Goal: Task Accomplishment & Management: Complete application form

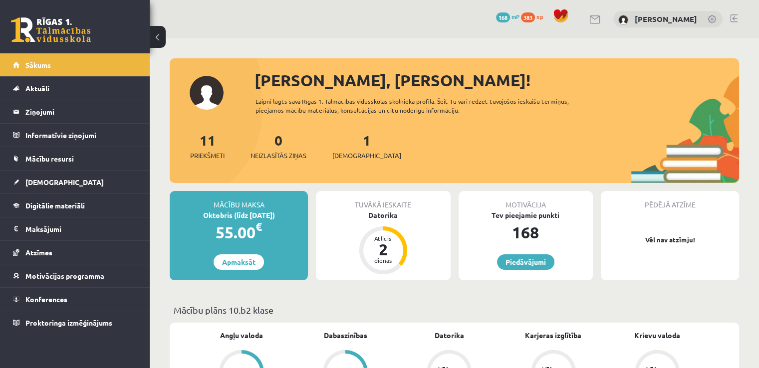
click at [510, 102] on div "Laipni lūgts savā Rīgas 1. Tālmācības vidusskolas skolnieka profilā. Šeit Tu va…" at bounding box center [426, 106] width 342 height 18
click at [357, 145] on div "1 Ieskaites" at bounding box center [366, 145] width 69 height 31
click at [346, 145] on div "1 Ieskaites" at bounding box center [366, 145] width 69 height 31
click at [349, 144] on link "1 Ieskaites" at bounding box center [366, 145] width 69 height 29
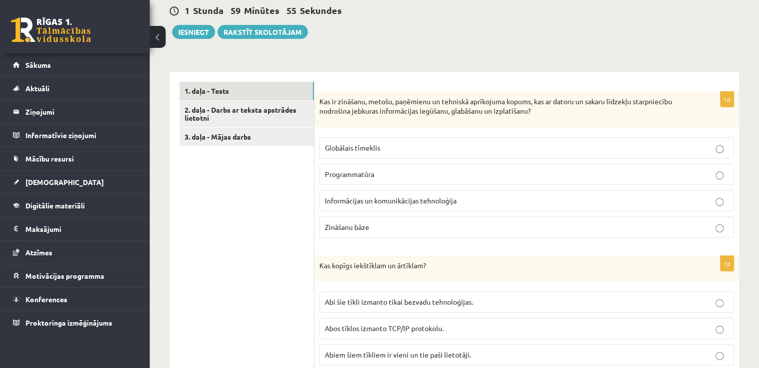
scroll to position [263, 0]
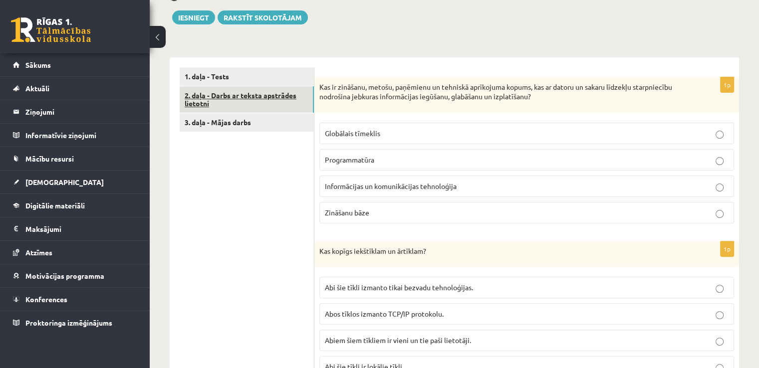
click at [248, 99] on link "2. daļa - Darbs ar teksta apstrādes lietotni" at bounding box center [247, 99] width 134 height 27
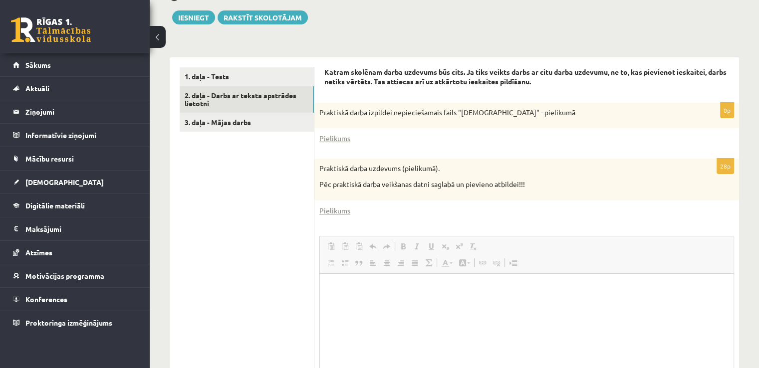
scroll to position [0, 0]
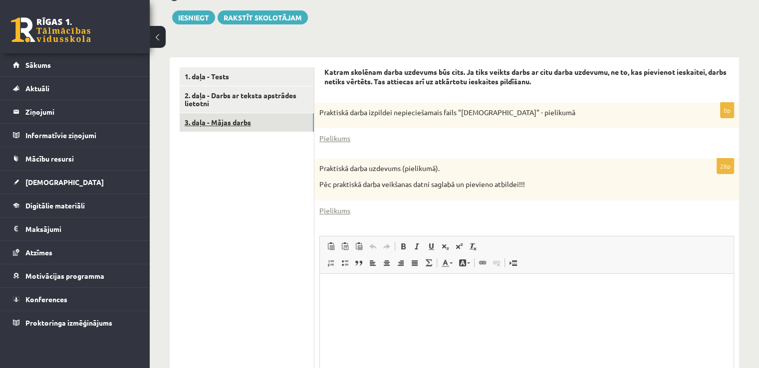
click at [249, 130] on link "3. daļa - Mājas darbs" at bounding box center [247, 122] width 134 height 18
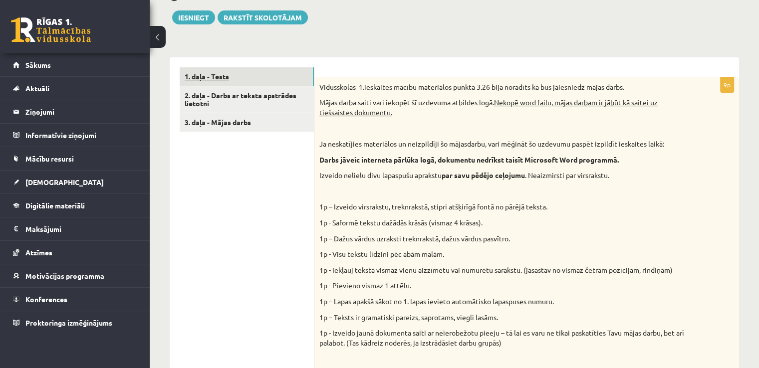
click at [249, 73] on link "1. daļa - Tests" at bounding box center [247, 76] width 134 height 18
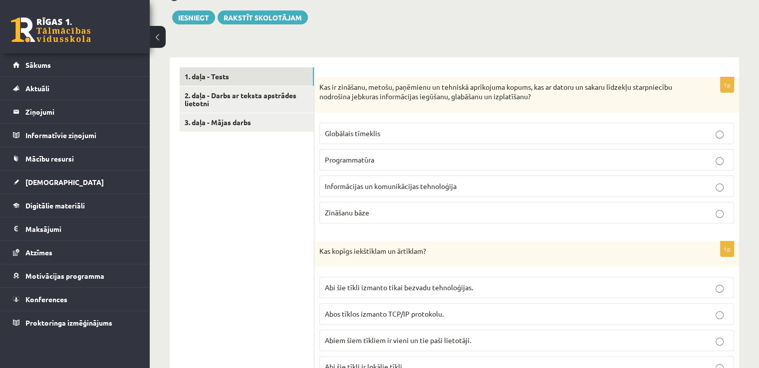
drag, startPoint x: 455, startPoint y: 97, endPoint x: 509, endPoint y: 97, distance: 54.4
click at [509, 97] on p "Kas ir zināšanu, metošu, paņēmienu un tehniskā aprīkojuma kopums, kas ar datoru…" at bounding box center [501, 91] width 365 height 19
click at [530, 96] on p "Kas ir zināšanu, metošu, paņēmienu un tehniskā aprīkojuma kopums, kas ar datoru…" at bounding box center [501, 91] width 365 height 19
drag, startPoint x: 530, startPoint y: 96, endPoint x: 462, endPoint y: 96, distance: 68.9
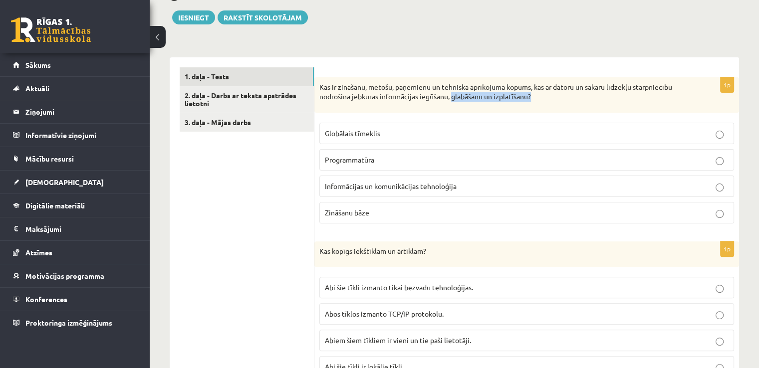
click at [462, 96] on p "Kas ir zināšanu, metošu, paņēmienu un tehniskā aprīkojuma kopums, kas ar datoru…" at bounding box center [501, 91] width 365 height 19
copy p "glabāšanu un izplatīšanu?"
click at [406, 211] on p "Zināšanu bāze" at bounding box center [527, 213] width 404 height 10
drag, startPoint x: 752, startPoint y: 51, endPoint x: 766, endPoint y: 69, distance: 22.5
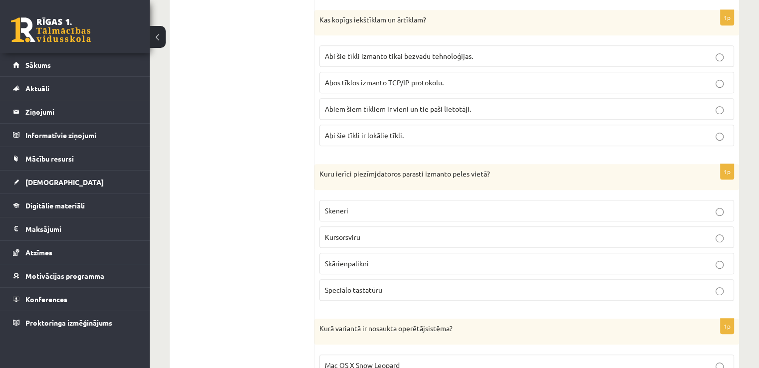
scroll to position [505, 0]
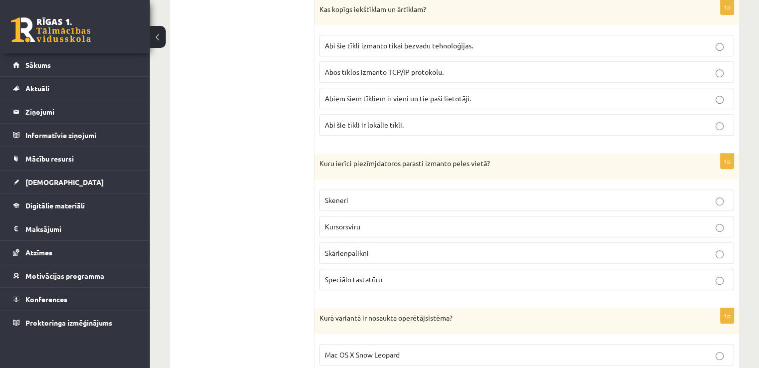
click at [413, 227] on p "Kursorsviru" at bounding box center [527, 227] width 404 height 10
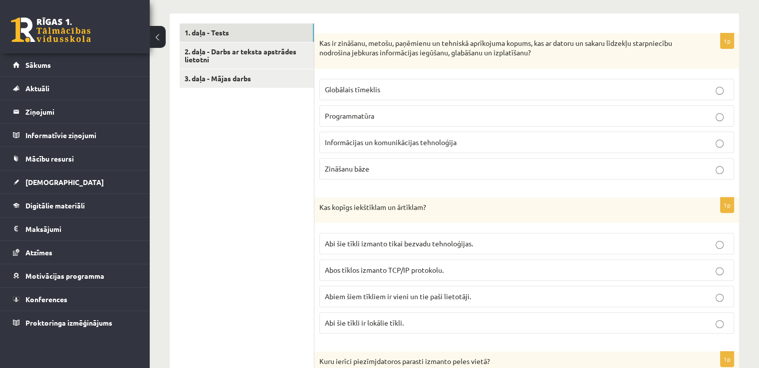
scroll to position [296, 0]
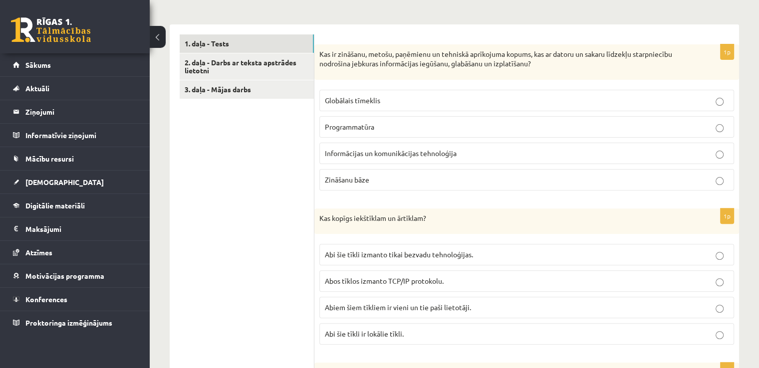
click at [418, 154] on span "Informācijas un komunikācijas tehnoloģija" at bounding box center [391, 153] width 132 height 9
click at [462, 286] on label "Abos tīklos izmanto TCP/IP protokolu." at bounding box center [526, 280] width 415 height 21
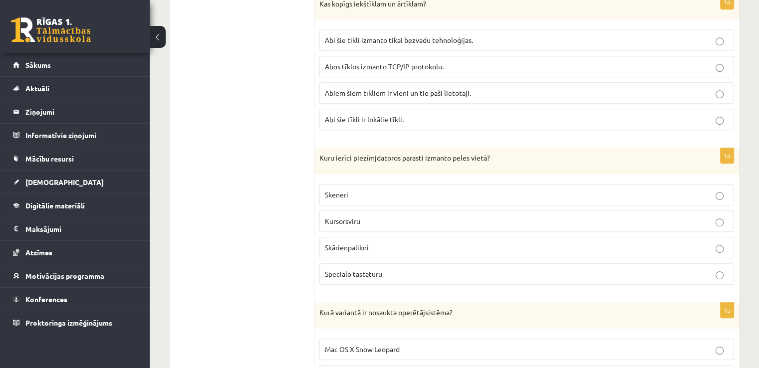
scroll to position [514, 0]
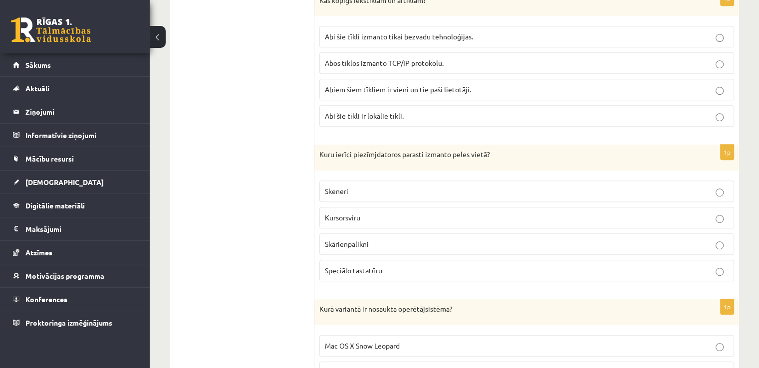
click at [541, 254] on fieldset "Skeneri Kursorsviru Skārienpalikni Speciālo tastatūru" at bounding box center [526, 230] width 415 height 109
click at [544, 251] on label "Skārienpalikni" at bounding box center [526, 244] width 415 height 21
drag, startPoint x: 544, startPoint y: 251, endPoint x: 716, endPoint y: 212, distance: 176.1
click at [716, 212] on fieldset "Skeneri Kursorsviru Skārienpalikni Speciālo tastatūru" at bounding box center [526, 230] width 415 height 109
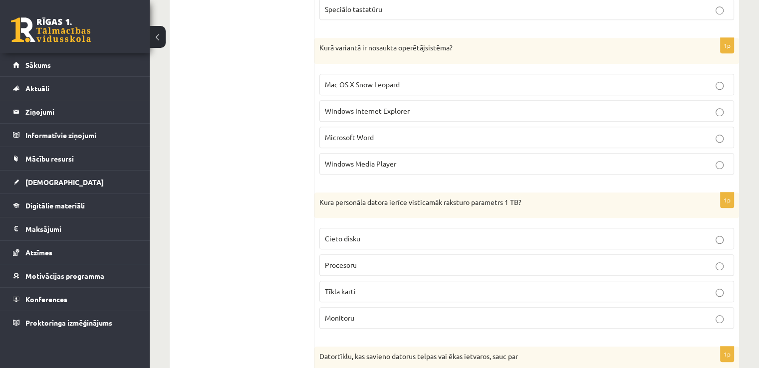
scroll to position [783, 0]
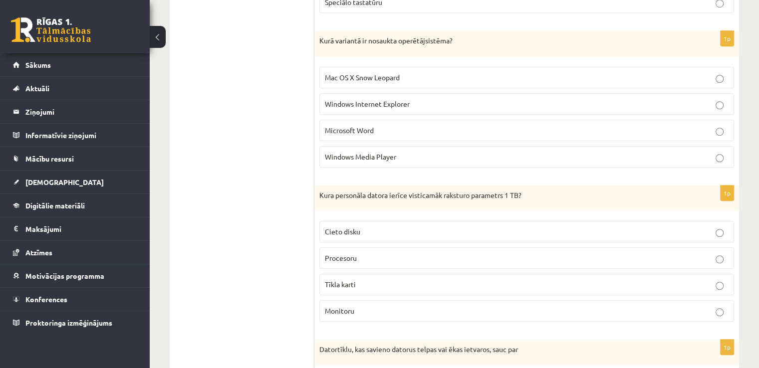
click at [408, 77] on p "Mac OS X Snow Leopard" at bounding box center [527, 77] width 404 height 10
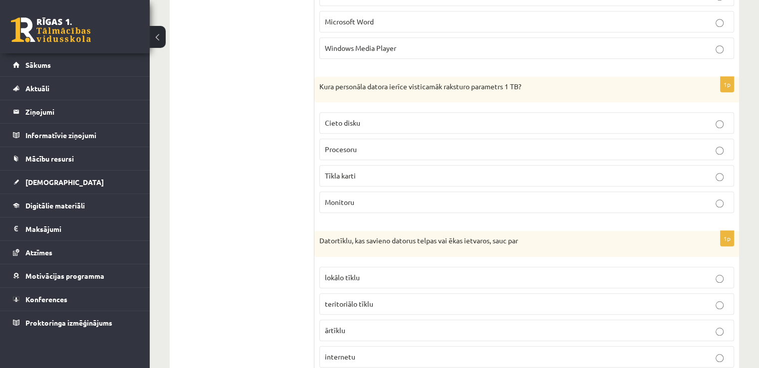
scroll to position [895, 0]
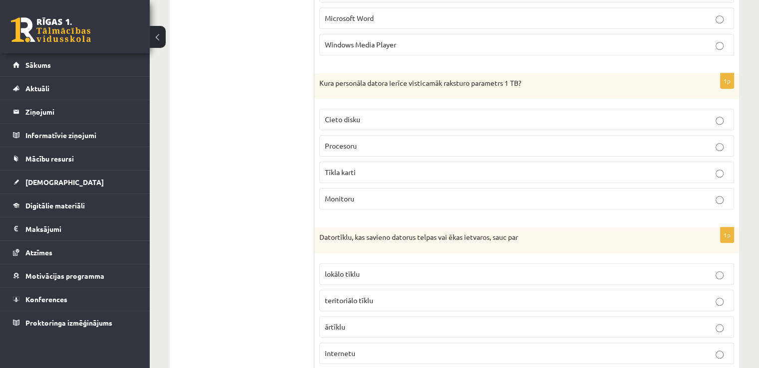
click at [501, 109] on label "Cieto disku" at bounding box center [526, 119] width 415 height 21
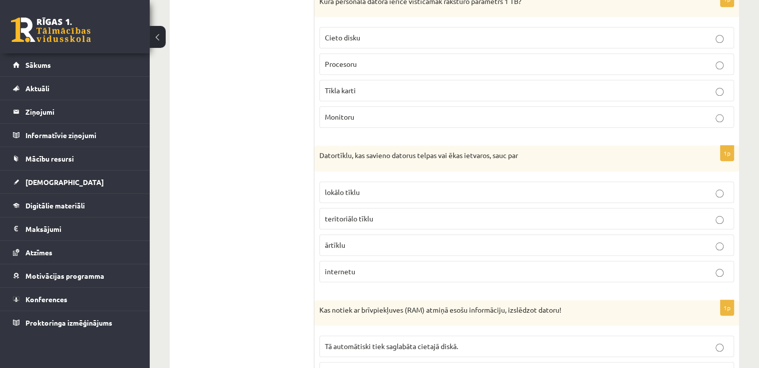
scroll to position [984, 0]
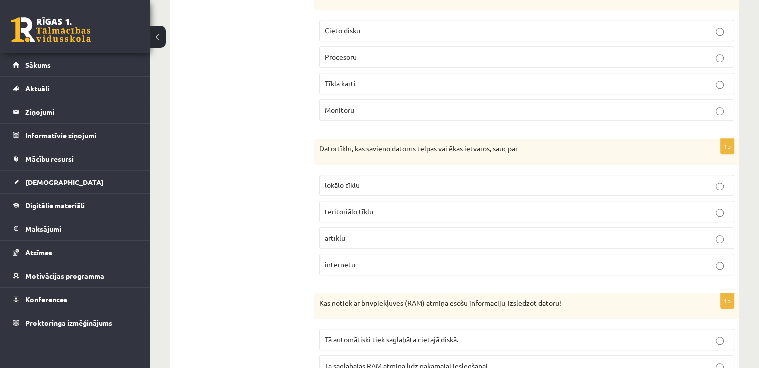
click at [391, 183] on p "lokālo tīklu" at bounding box center [527, 185] width 404 height 10
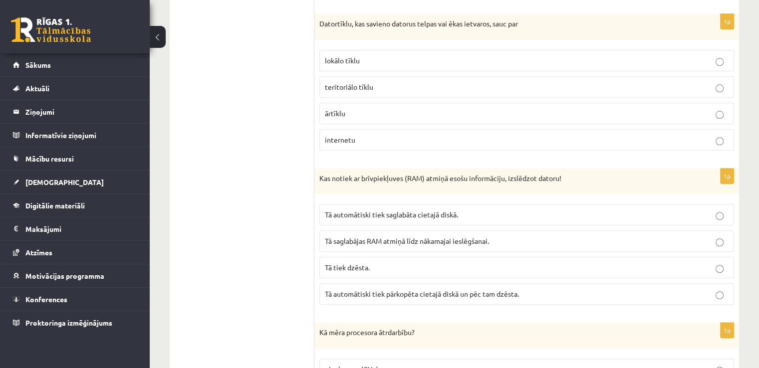
scroll to position [1127, 0]
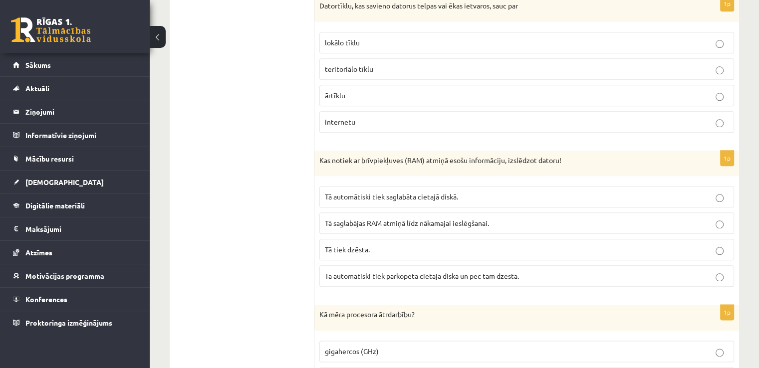
click at [485, 245] on p "Tā tiek dzēsta." at bounding box center [527, 250] width 404 height 10
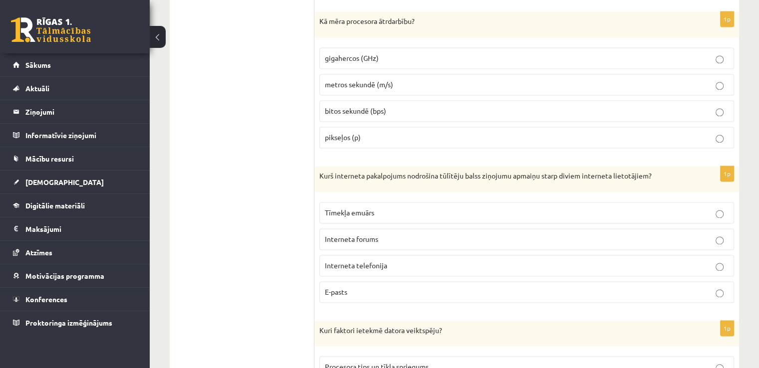
scroll to position [1406, 0]
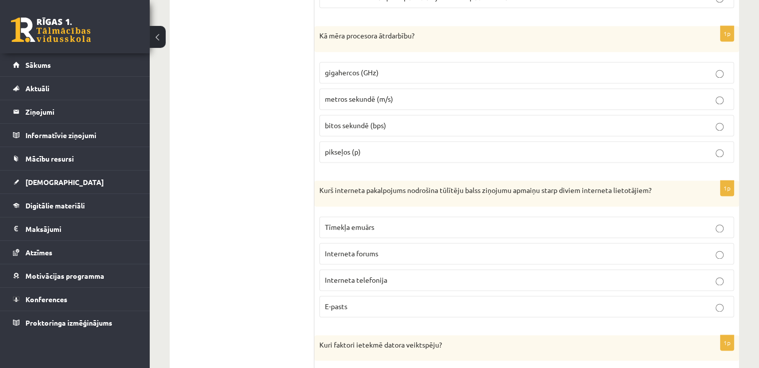
click at [427, 67] on p "gigahercos (GHz)" at bounding box center [527, 72] width 404 height 10
click at [377, 280] on label "Interneta telefonija" at bounding box center [526, 279] width 415 height 21
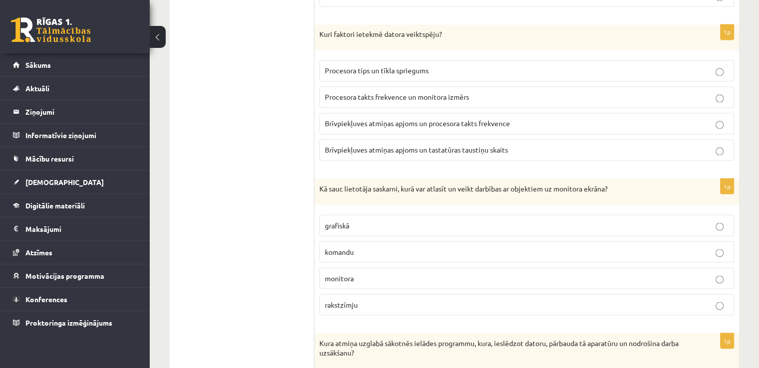
scroll to position [1724, 0]
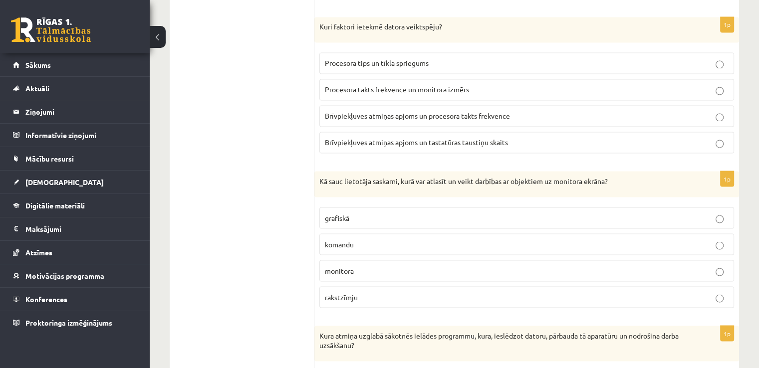
click at [505, 111] on span "Brīvpiekļuves atmiņas apjoms un procesora takts frekvence" at bounding box center [417, 115] width 185 height 9
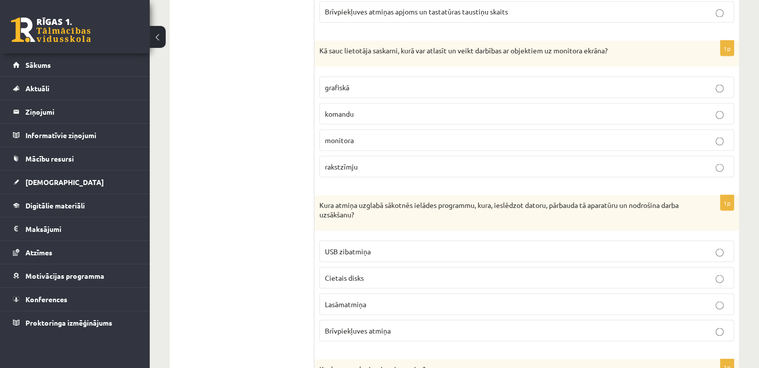
scroll to position [1848, 0]
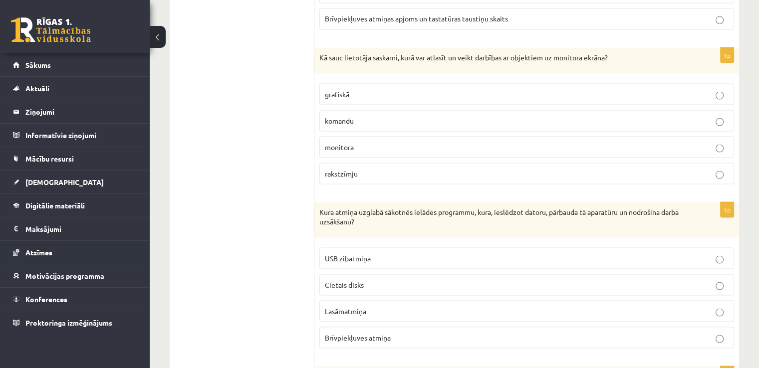
click at [647, 89] on p "grafiskā" at bounding box center [527, 94] width 404 height 10
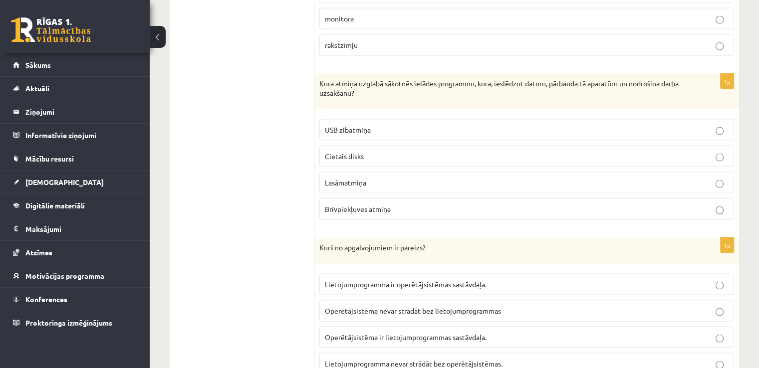
scroll to position [2022, 0]
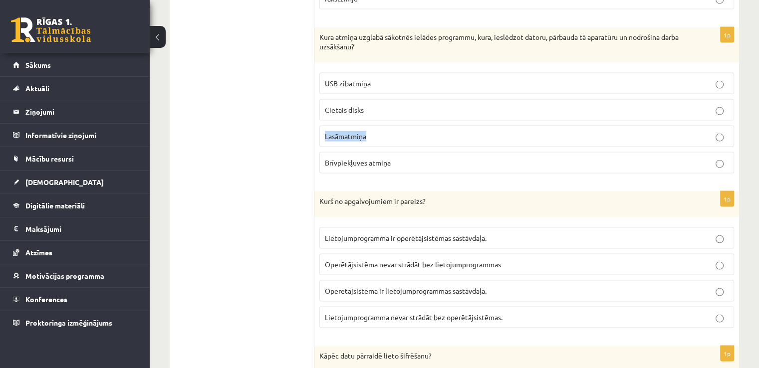
drag, startPoint x: 371, startPoint y: 123, endPoint x: 315, endPoint y: 131, distance: 57.0
click at [315, 131] on div "1p Kura atmiņa uzglabā sākotnēs ielādes programmu, kura, ieslēdzot datoru, pārb…" at bounding box center [526, 104] width 425 height 154
click at [431, 159] on label "Brīvpiekļuves atmiņa" at bounding box center [526, 162] width 415 height 21
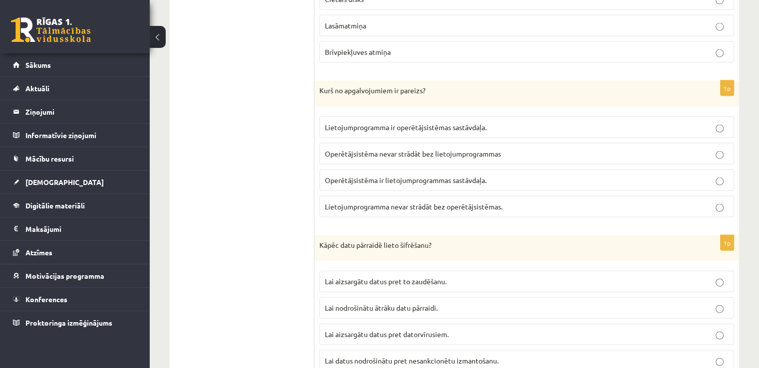
scroll to position [2137, 0]
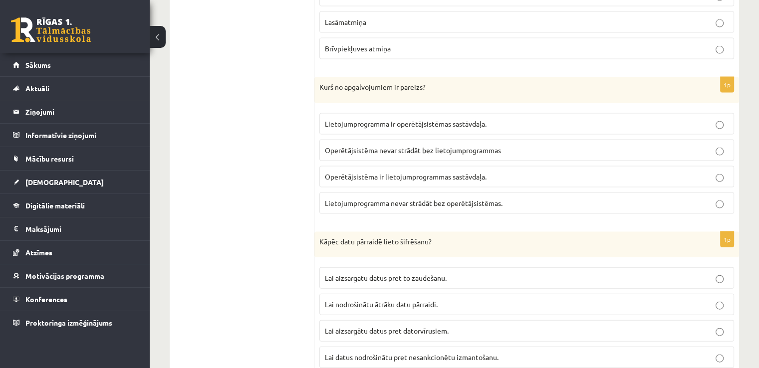
click at [706, 193] on label "Lietojumprogramma nevar strādāt bez operētājsistēmas." at bounding box center [526, 203] width 415 height 21
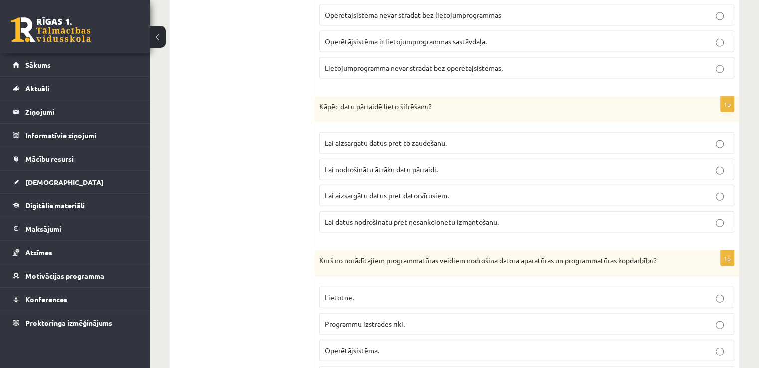
scroll to position [2329, 0]
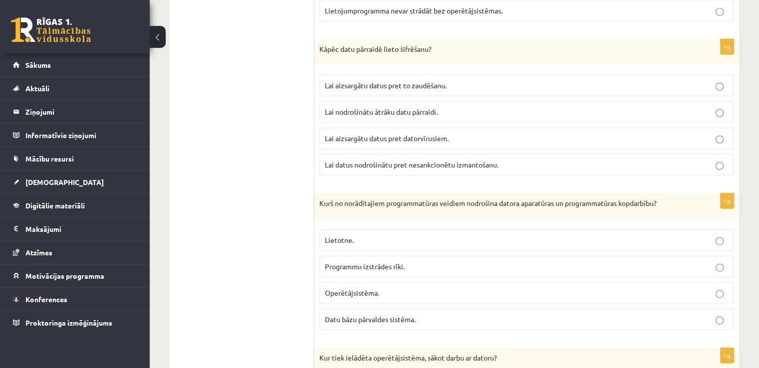
click at [527, 160] on p "Lai datus nodrošinātu pret nesankcionētu izmantošanu." at bounding box center [527, 165] width 404 height 10
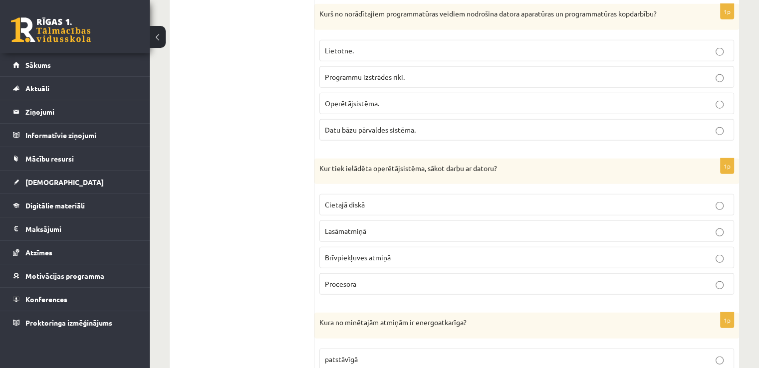
scroll to position [2505, 0]
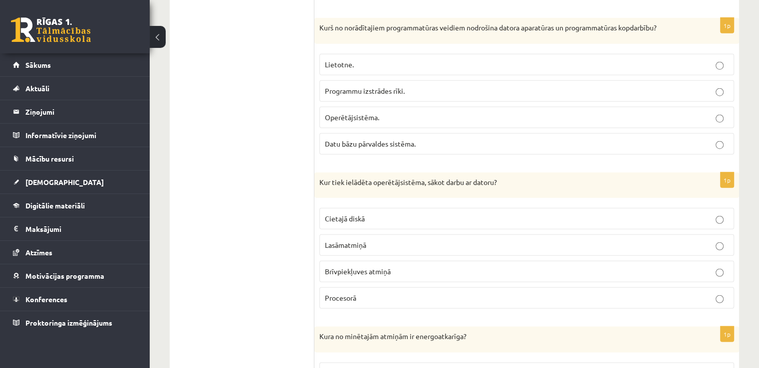
click at [687, 112] on p "Operētājsistēma." at bounding box center [527, 117] width 404 height 10
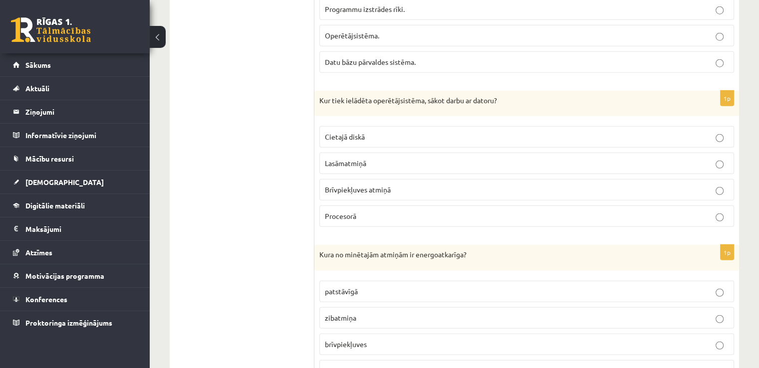
scroll to position [2597, 0]
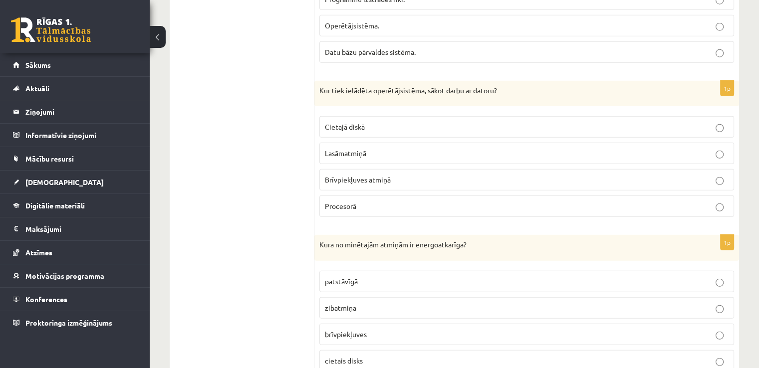
click at [632, 122] on p "Cietajā diskā" at bounding box center [527, 127] width 404 height 10
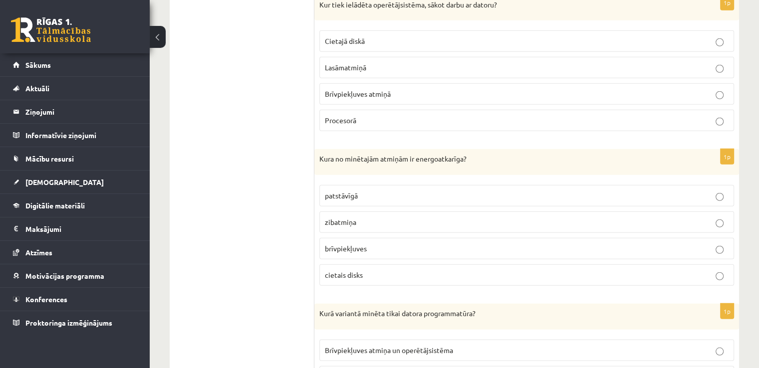
scroll to position [2690, 0]
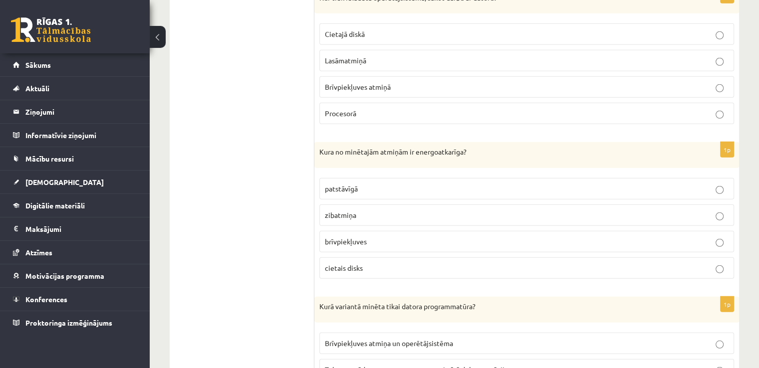
click at [661, 263] on p "cietais disks" at bounding box center [527, 268] width 404 height 10
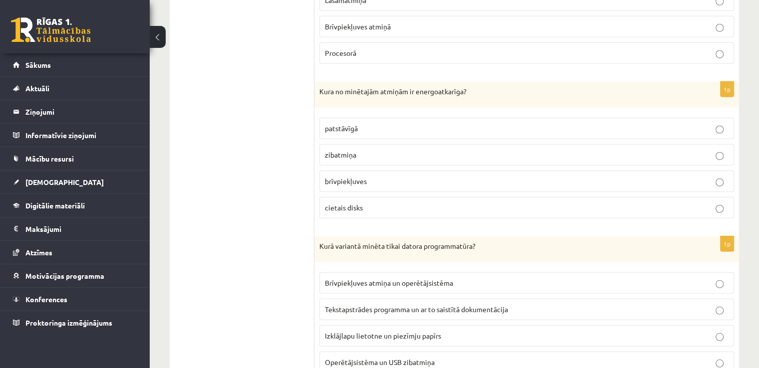
scroll to position [2779, 0]
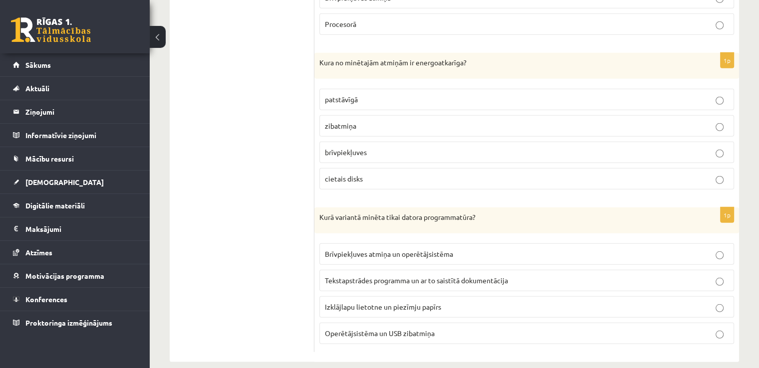
click at [595, 254] on fieldset "Brīvpiekļuves atmiņa un operētājsistēma Tekstapstrādes programma un ar to saist…" at bounding box center [526, 293] width 415 height 109
click at [585, 275] on p "Tekstapstrādes programma un ar to saistītā dokumentācija" at bounding box center [527, 280] width 404 height 10
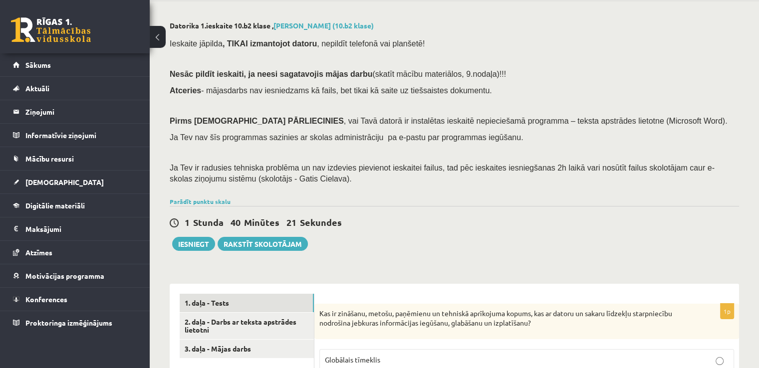
scroll to position [30, 0]
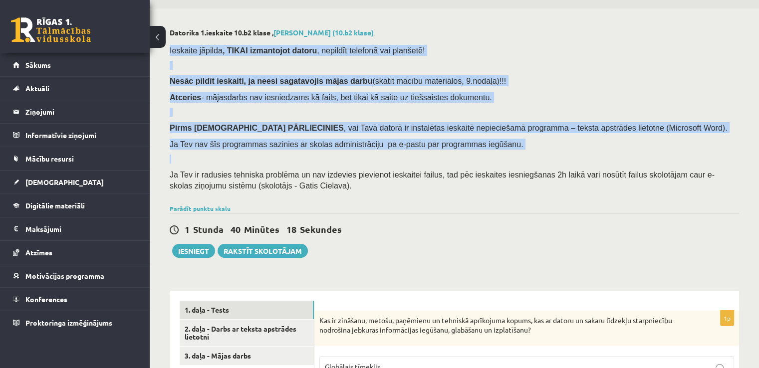
drag, startPoint x: 756, startPoint y: 12, endPoint x: 658, endPoint y: 166, distance: 182.0
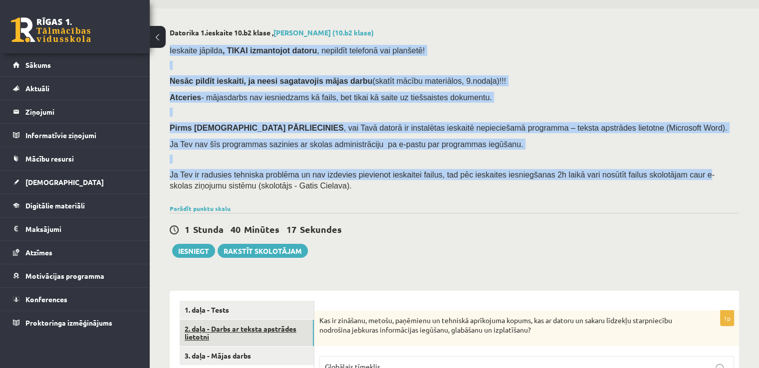
click at [216, 332] on link "2. daļa - Darbs ar teksta apstrādes lietotni" at bounding box center [247, 333] width 134 height 27
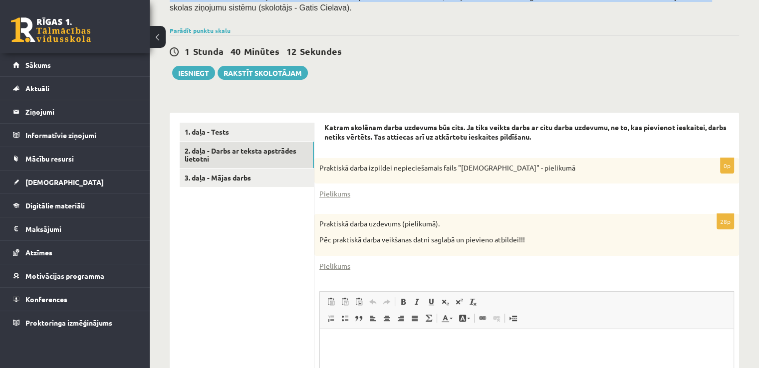
scroll to position [209, 0]
click at [333, 193] on link "Pielikums" at bounding box center [334, 193] width 31 height 10
click at [341, 263] on link "Pielikums" at bounding box center [334, 265] width 31 height 10
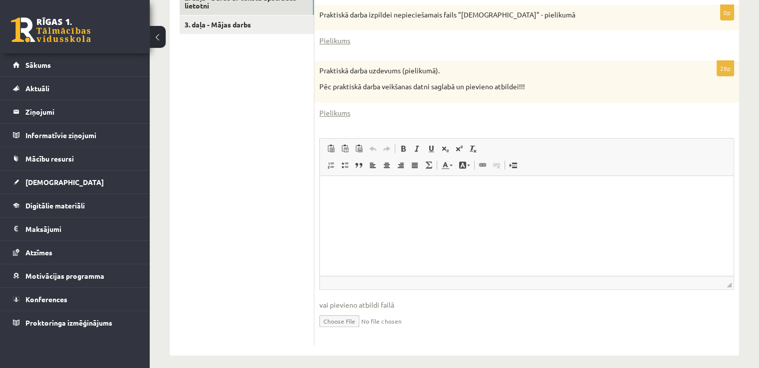
scroll to position [368, 0]
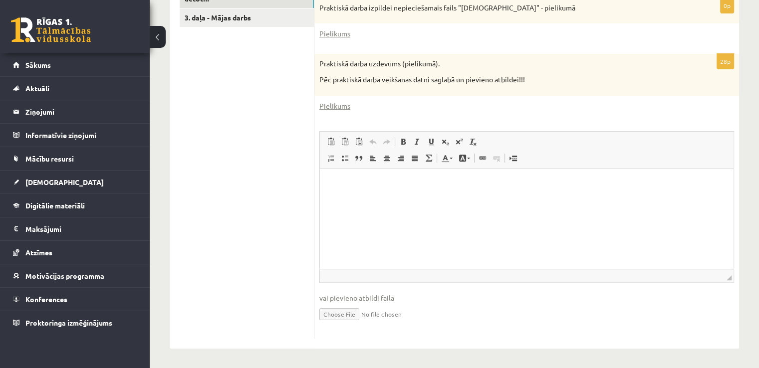
click at [350, 314] on input "file" at bounding box center [526, 313] width 415 height 20
type input "**********"
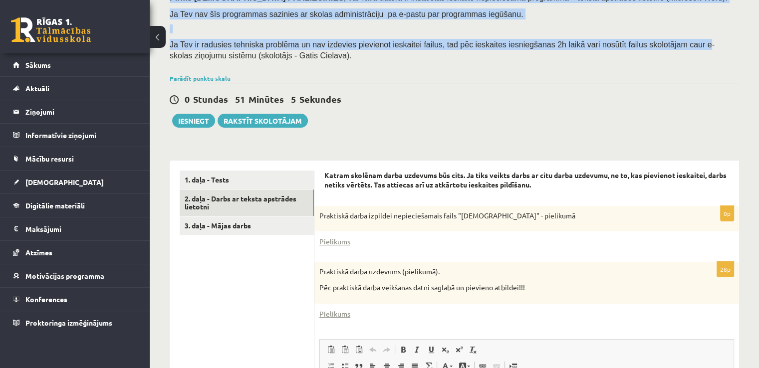
scroll to position [158, 0]
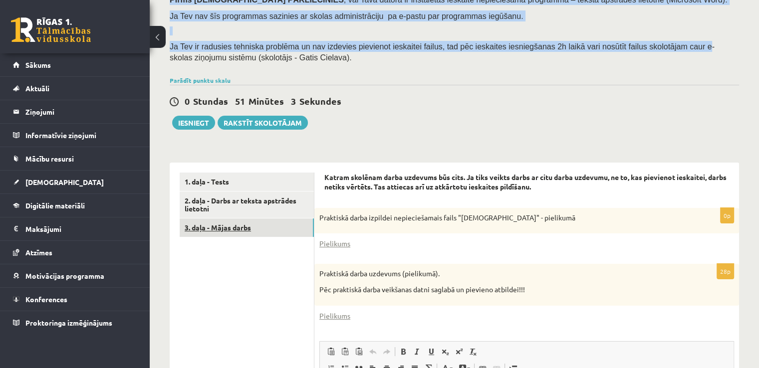
click at [229, 232] on link "3. daļa - Mājas darbs" at bounding box center [247, 228] width 134 height 18
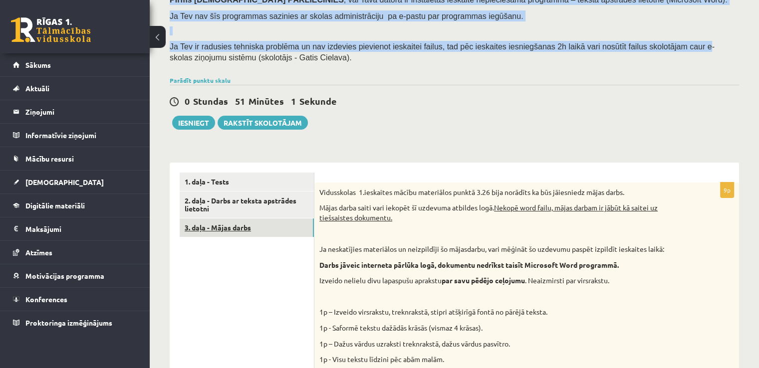
scroll to position [0, 0]
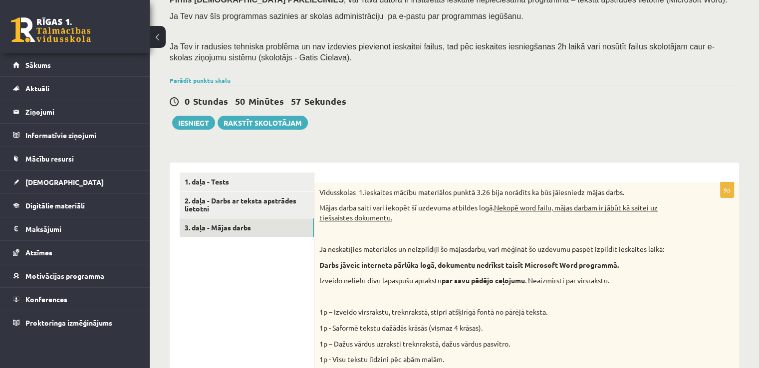
click at [523, 119] on div "0 Stundas 50 Minūtes 57 Sekundes Ieskaite saglabāta! Iesniegt Rakstīt skolotājam" at bounding box center [454, 107] width 569 height 45
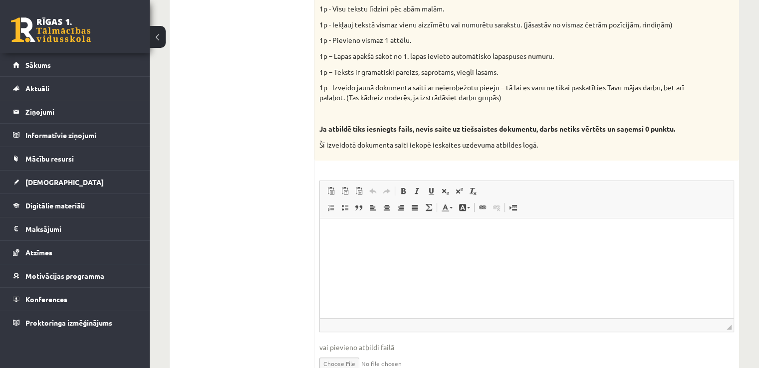
scroll to position [507, 0]
click at [359, 250] on html at bounding box center [527, 235] width 414 height 30
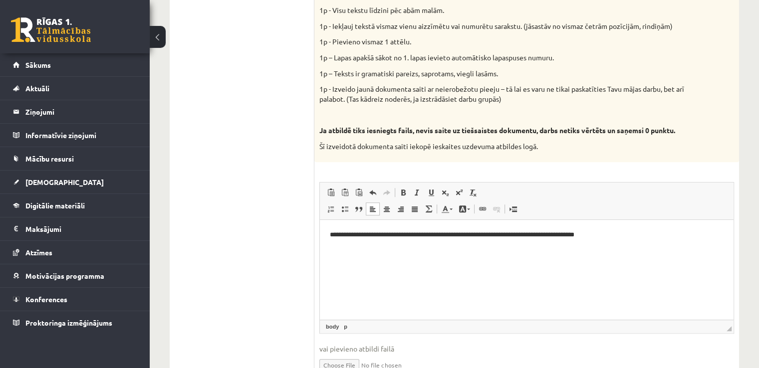
click at [240, 233] on ul "1. daļa - Tests 2. daļa - Darbs ar teksta apstrādes lietotni 3. daļa - Mājas da…" at bounding box center [247, 106] width 135 height 566
click at [670, 244] on html "**********" at bounding box center [527, 235] width 414 height 30
click at [267, 219] on ul "1. daļa - Tests 2. daļa - Darbs ar teksta apstrādes lietotni 3. daļa - Mājas da…" at bounding box center [247, 106] width 135 height 566
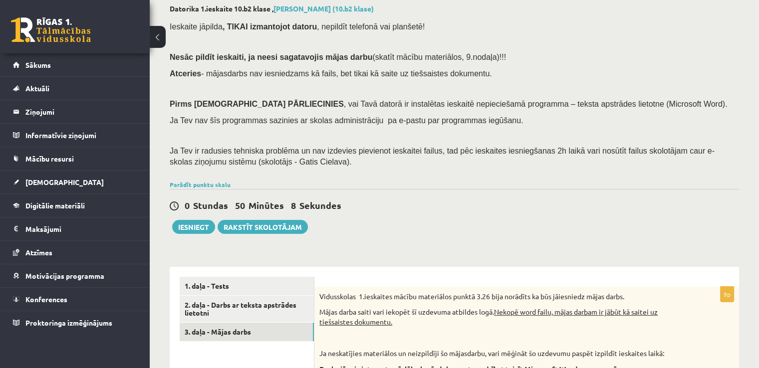
scroll to position [64, 0]
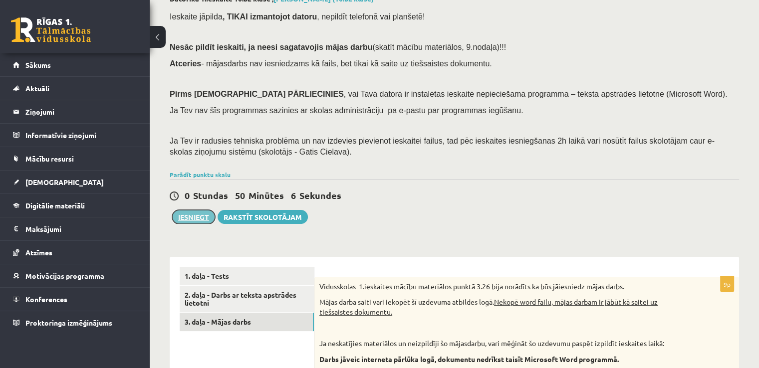
click at [197, 216] on button "Iesniegt" at bounding box center [193, 217] width 43 height 14
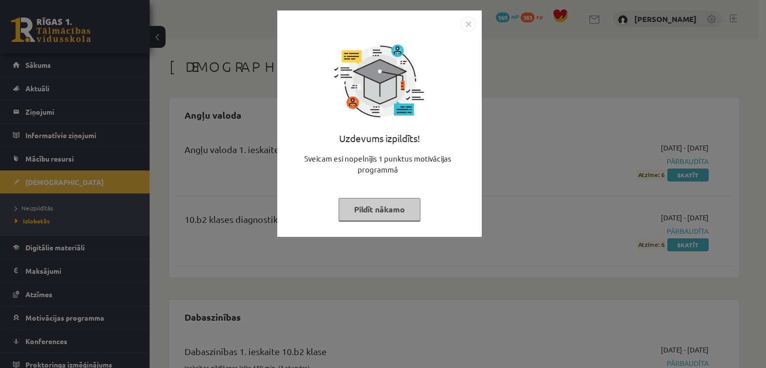
click at [395, 214] on button "Pildīt nākamo" at bounding box center [380, 209] width 82 height 23
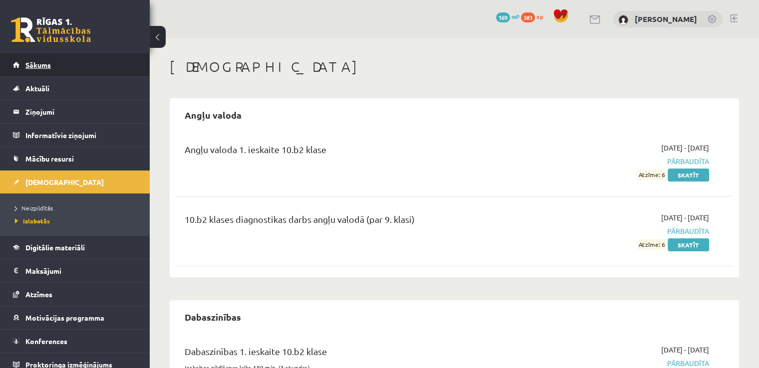
click at [63, 70] on link "Sākums" at bounding box center [75, 64] width 124 height 23
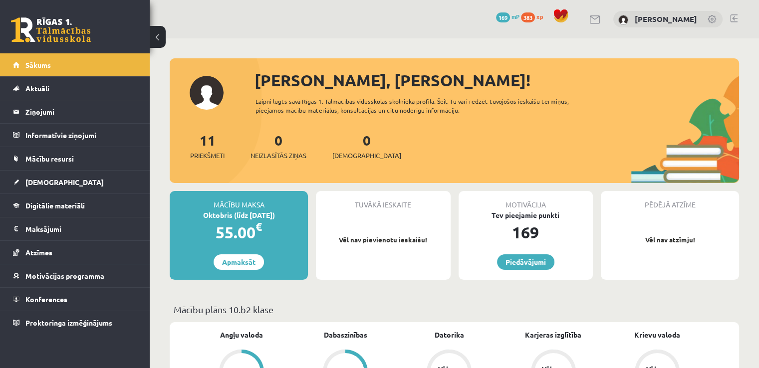
click at [731, 17] on link at bounding box center [733, 18] width 7 height 8
